Goal: Information Seeking & Learning: Learn about a topic

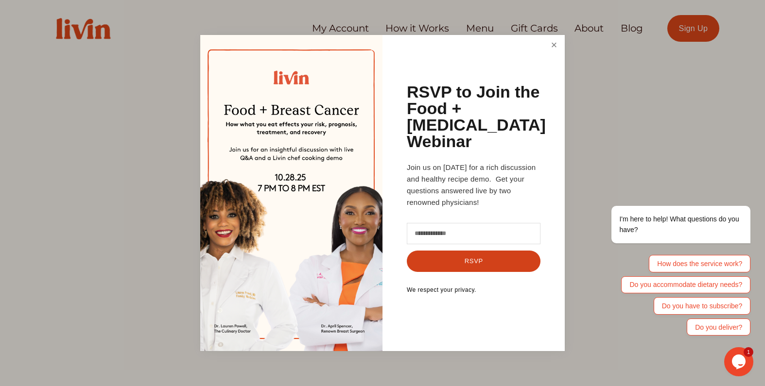
click at [555, 54] on link "Close" at bounding box center [554, 45] width 18 height 18
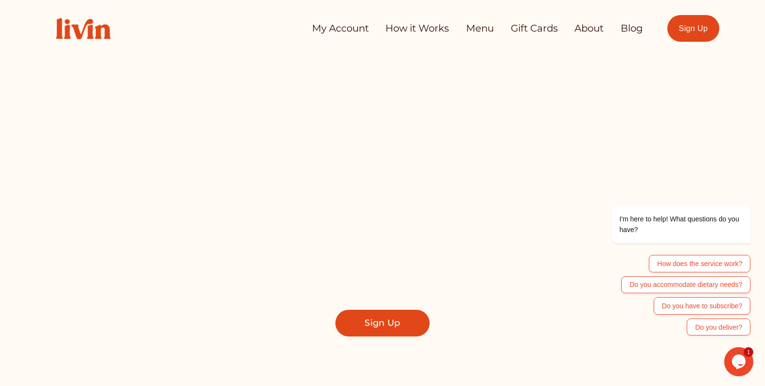
click at [412, 27] on link "How it Works" at bounding box center [417, 28] width 64 height 19
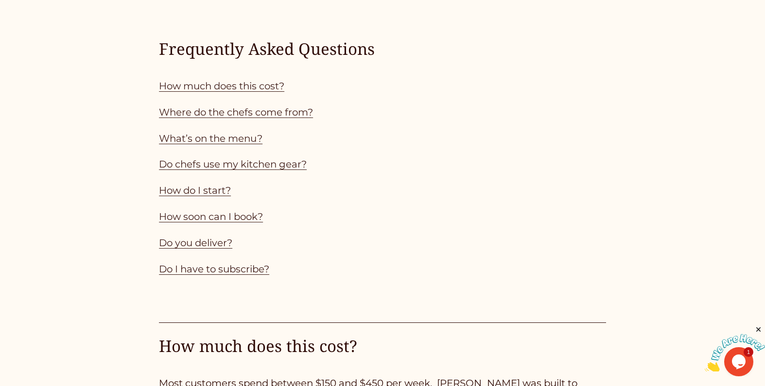
scroll to position [913, 0]
click at [226, 91] on link "How much does this cost?" at bounding box center [221, 85] width 125 height 12
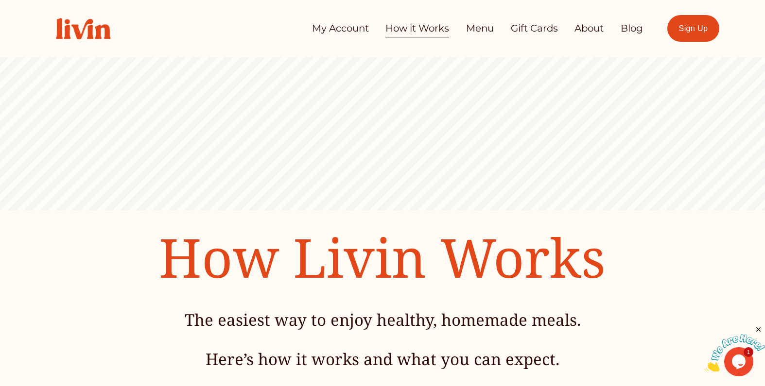
click at [335, 30] on link "My Account" at bounding box center [340, 28] width 57 height 19
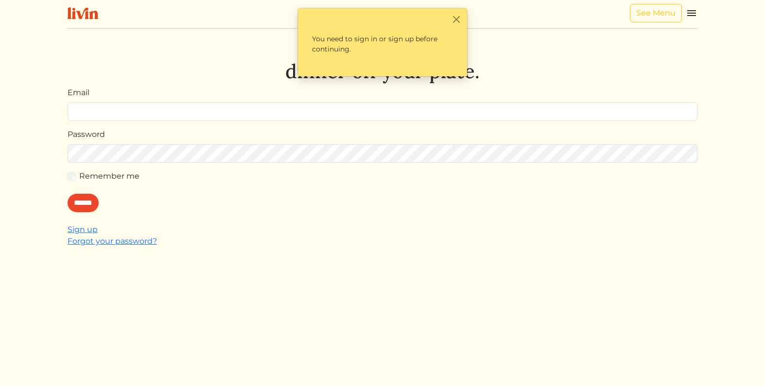
click at [196, 61] on h1 "Let's take dinner off your plate." at bounding box center [383, 59] width 630 height 47
click at [456, 18] on button "Close" at bounding box center [456, 19] width 10 height 10
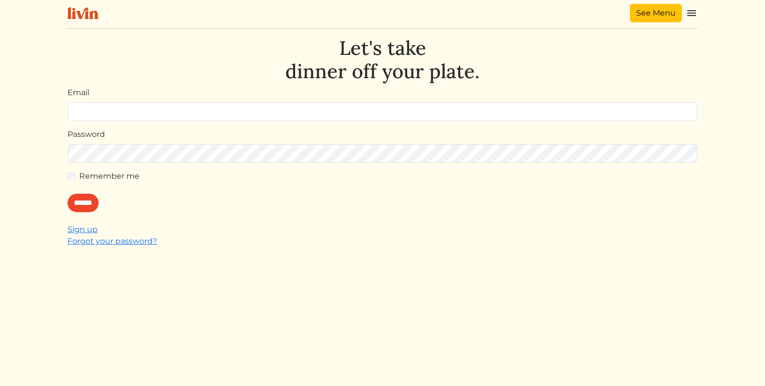
click at [645, 15] on link "See Menu" at bounding box center [656, 13] width 52 height 18
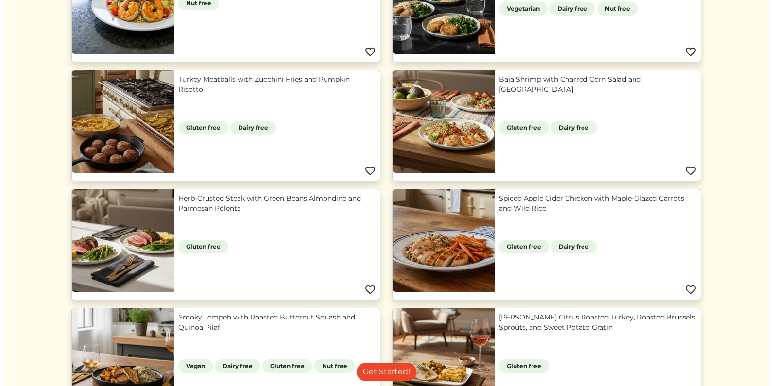
scroll to position [416, 0]
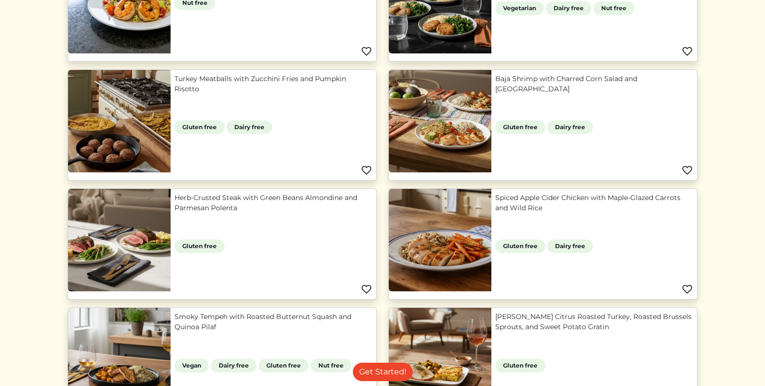
click at [293, 82] on link "Turkey Meatballs with Zucchini Fries and Pumpkin Risotto" at bounding box center [273, 84] width 198 height 20
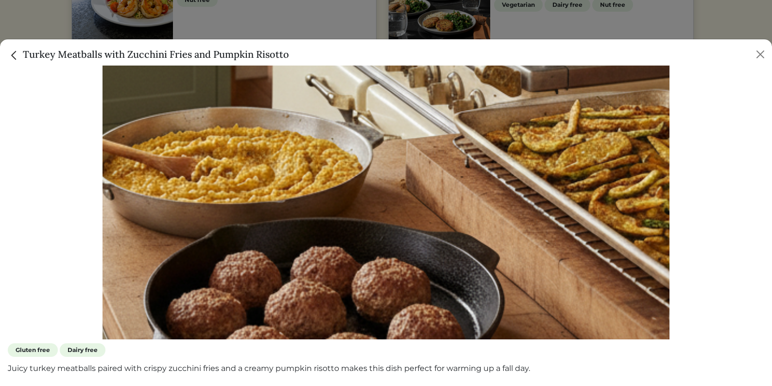
scroll to position [0, 0]
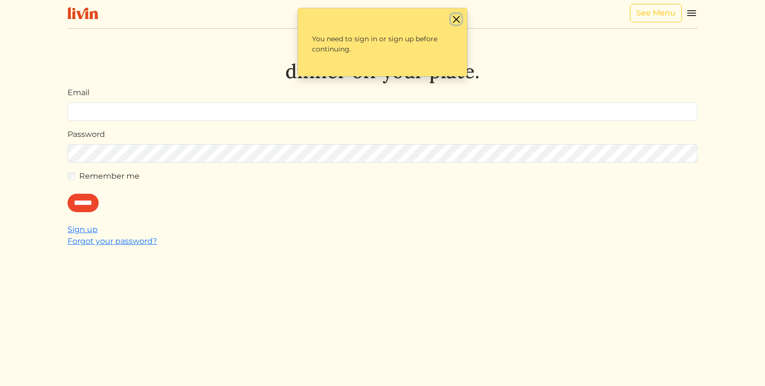
click at [457, 19] on button "Close" at bounding box center [456, 19] width 10 height 10
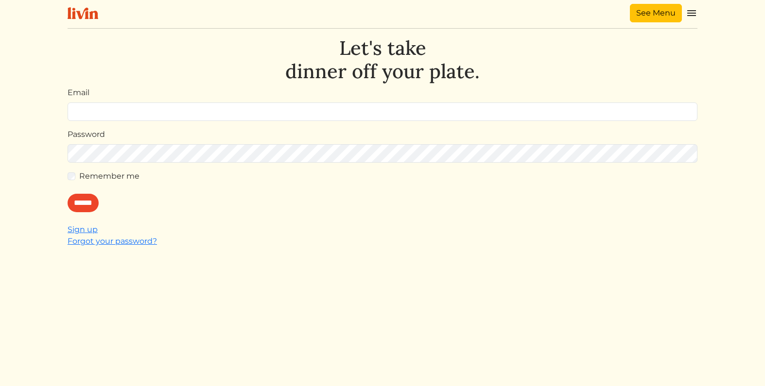
drag, startPoint x: 660, startPoint y: 15, endPoint x: 466, endPoint y: 100, distance: 211.8
click at [649, 10] on link "See Menu" at bounding box center [656, 13] width 52 height 18
